Goal: Find specific page/section: Find specific page/section

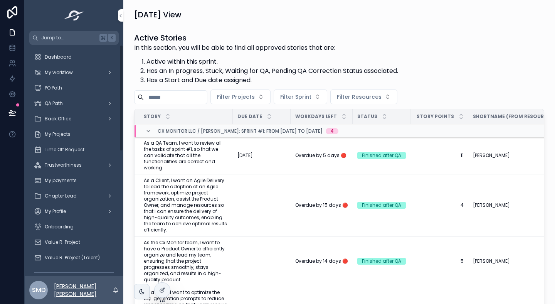
click at [87, 288] on p "[PERSON_NAME] [PERSON_NAME]" at bounding box center [83, 289] width 59 height 15
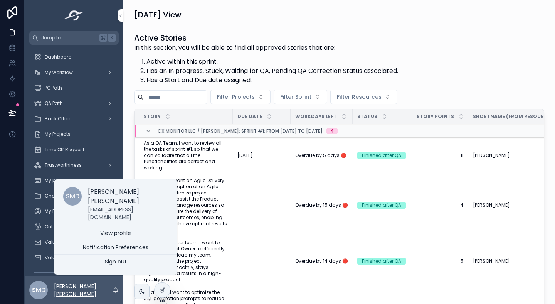
click at [96, 283] on p "[PERSON_NAME] [PERSON_NAME]" at bounding box center [83, 289] width 59 height 15
click at [0, 0] on div at bounding box center [0, 0] width 0 height 0
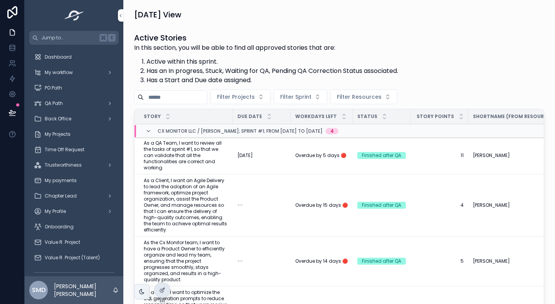
click at [0, 0] on icon at bounding box center [0, 0] width 0 height 0
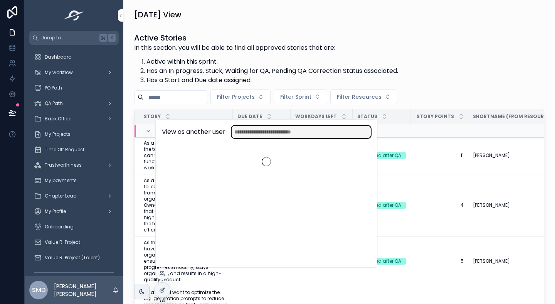
click at [258, 127] on input "text" at bounding box center [301, 132] width 139 height 12
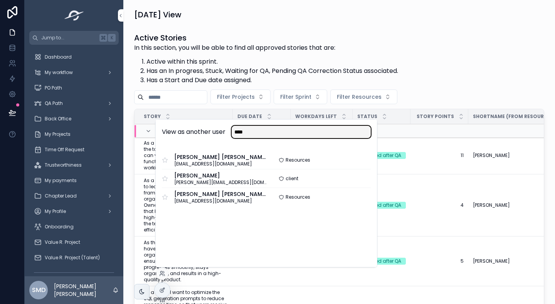
type input "****"
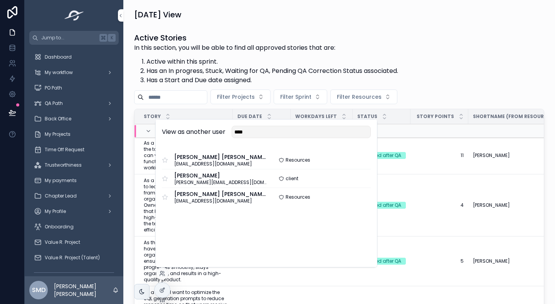
click at [0, 0] on button "Select" at bounding box center [0, 0] width 0 height 0
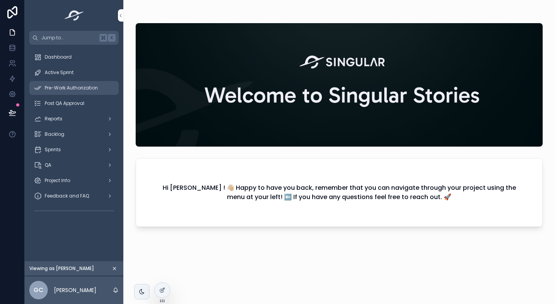
click at [75, 93] on div "Pre-Work Authorization" at bounding box center [74, 88] width 80 height 12
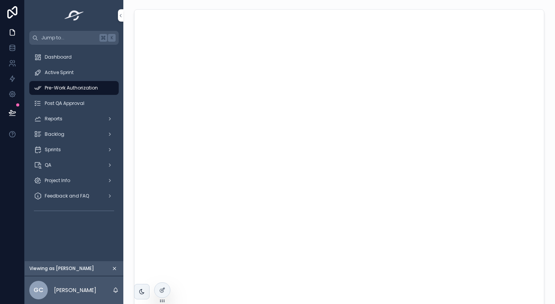
click at [89, 89] on span "Pre-Work Authorization" at bounding box center [71, 88] width 53 height 6
